Goal: Information Seeking & Learning: Learn about a topic

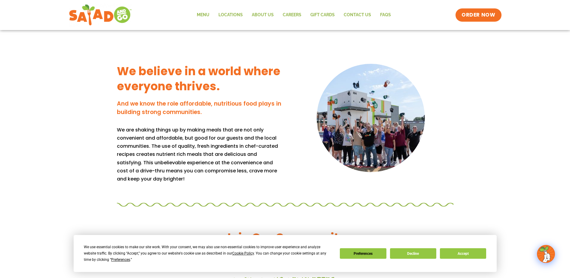
scroll to position [641, 0]
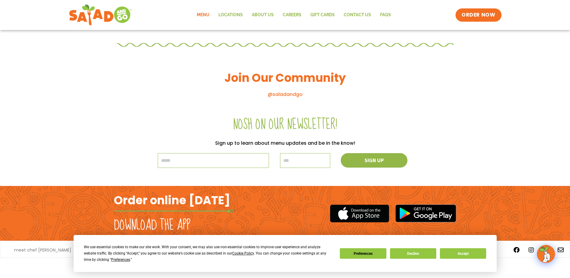
click at [205, 18] on link "Menu" at bounding box center [203, 15] width 22 height 14
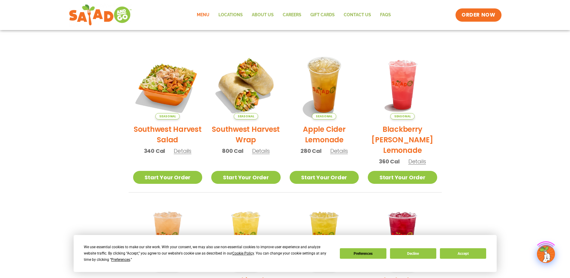
scroll to position [120, 0]
click at [179, 148] on span "Details" at bounding box center [183, 151] width 18 height 8
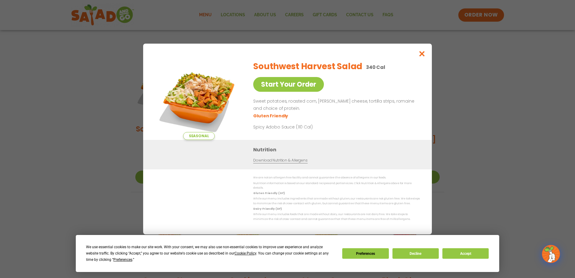
click at [179, 150] on div "Seasonal Start Your Order Southwest Harvest Salad 340 Cal Start Your Order Swee…" at bounding box center [287, 139] width 289 height 191
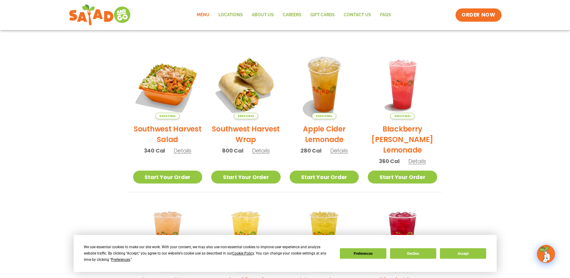
click at [181, 148] on span "Details" at bounding box center [183, 151] width 18 height 8
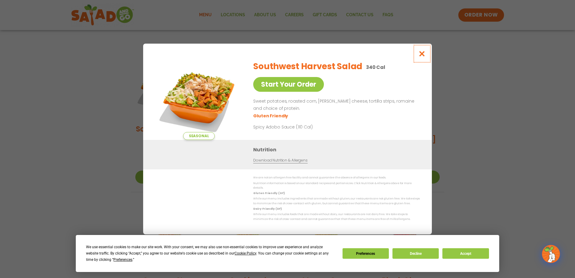
click at [426, 57] on button "Close modal" at bounding box center [422, 54] width 20 height 20
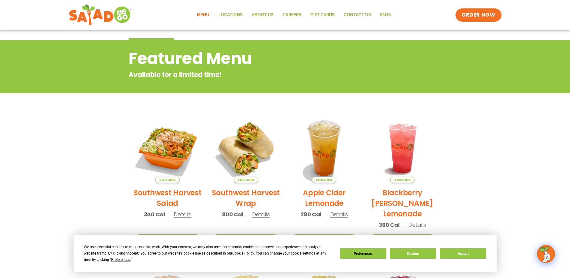
scroll to position [48, 0]
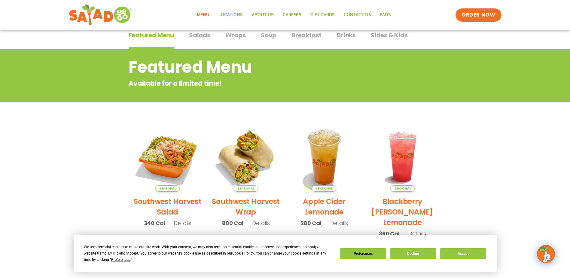
click at [206, 34] on span "Salads" at bounding box center [199, 35] width 21 height 9
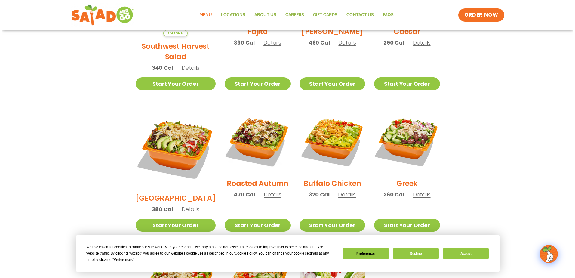
scroll to position [146, 0]
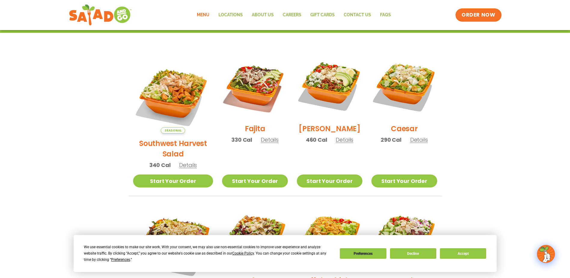
click at [261, 143] on span "Details" at bounding box center [270, 140] width 18 height 8
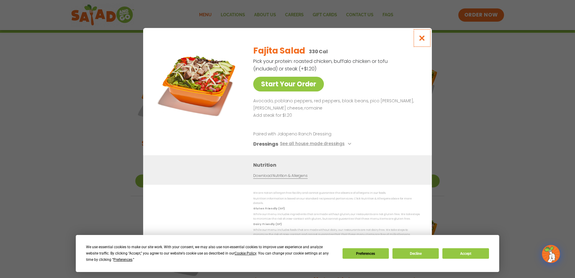
click at [418, 43] on button "Close modal" at bounding box center [422, 38] width 20 height 20
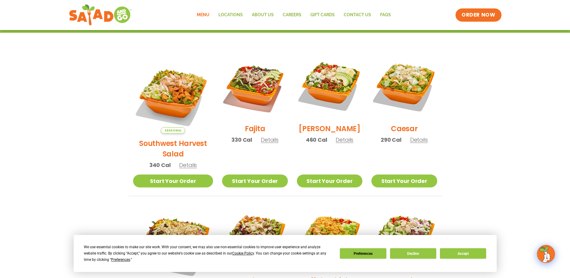
click at [181, 161] on span "Details" at bounding box center [188, 165] width 18 height 8
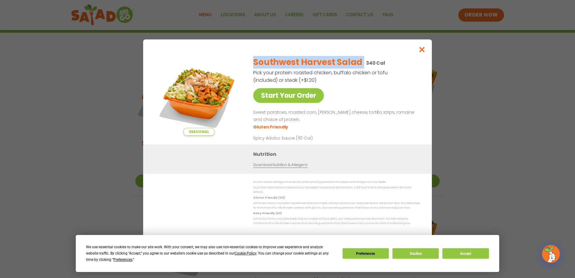
drag, startPoint x: 362, startPoint y: 66, endPoint x: 254, endPoint y: 66, distance: 108.3
click at [254, 66] on div "Southwest Harvest Salad 340 Cal" at bounding box center [335, 62] width 164 height 13
drag, startPoint x: 254, startPoint y: 66, endPoint x: 258, endPoint y: 66, distance: 4.9
